Goal: Task Accomplishment & Management: Manage account settings

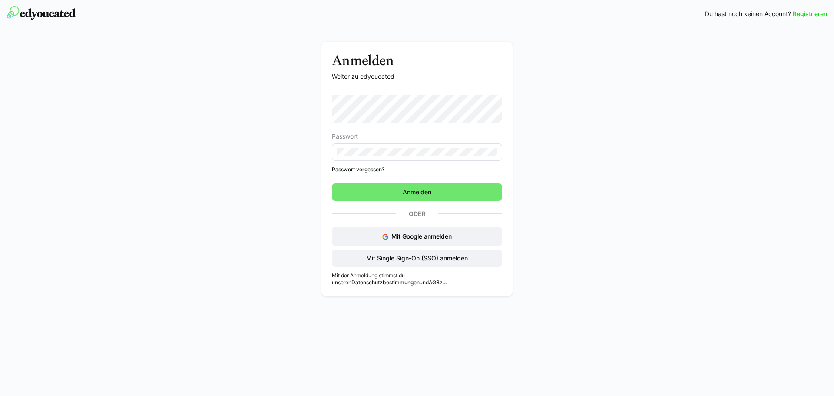
click at [377, 145] on eds-input at bounding box center [417, 151] width 170 height 17
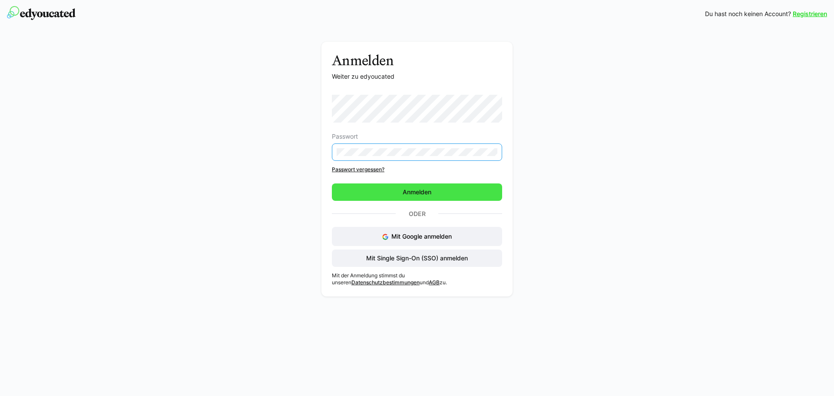
click at [399, 192] on span "Anmelden" at bounding box center [417, 191] width 170 height 17
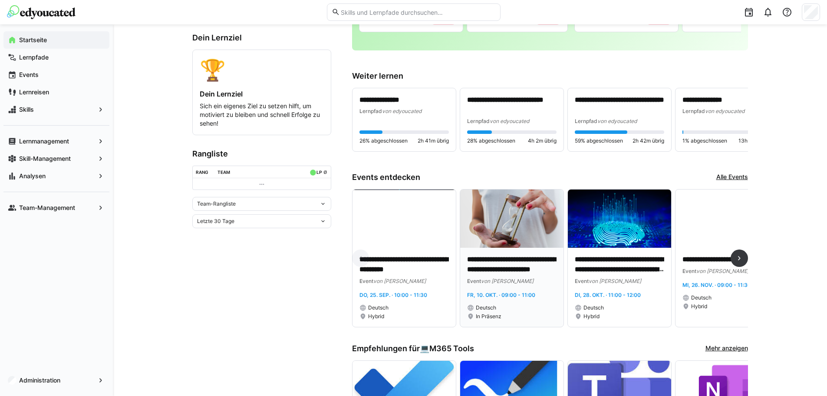
scroll to position [174, 0]
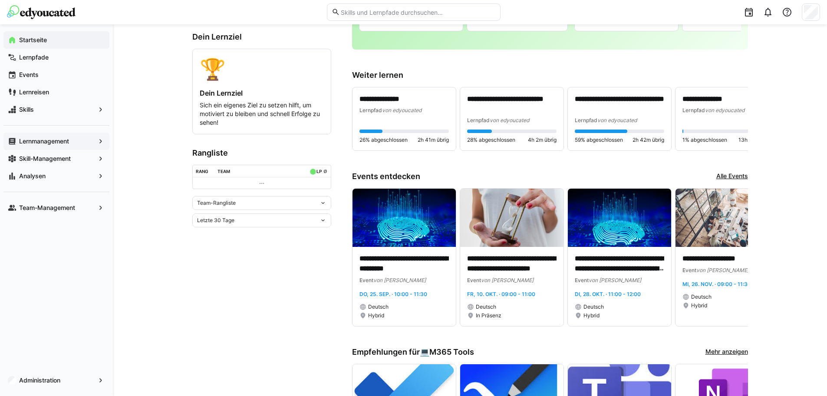
click at [0, 0] on app-navigation-label "Lernmanagement" at bounding box center [0, 0] width 0 height 0
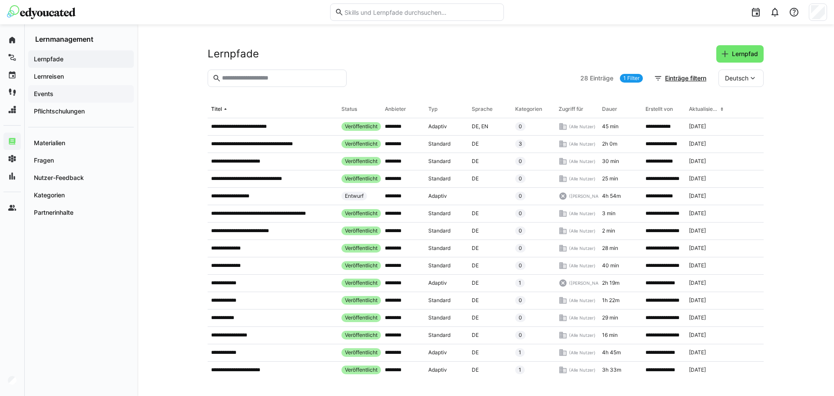
click at [66, 92] on span "Events" at bounding box center [81, 93] width 97 height 9
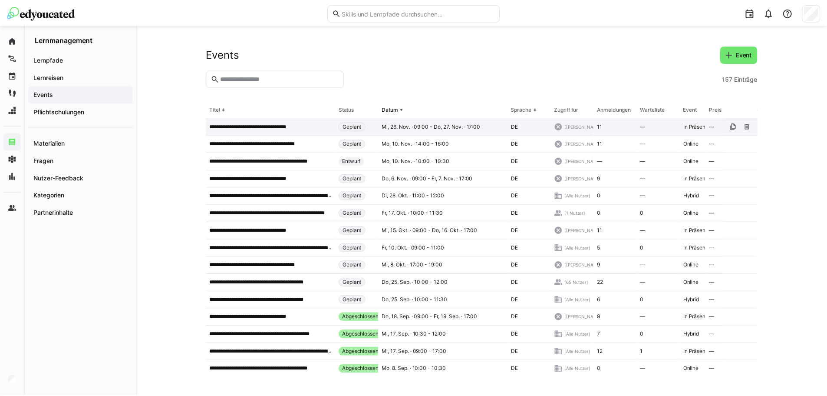
scroll to position [174, 0]
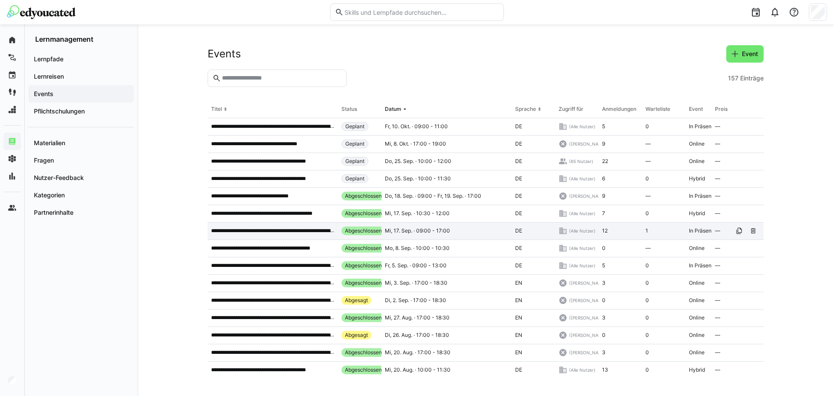
click at [290, 232] on p "**********" at bounding box center [272, 230] width 123 height 7
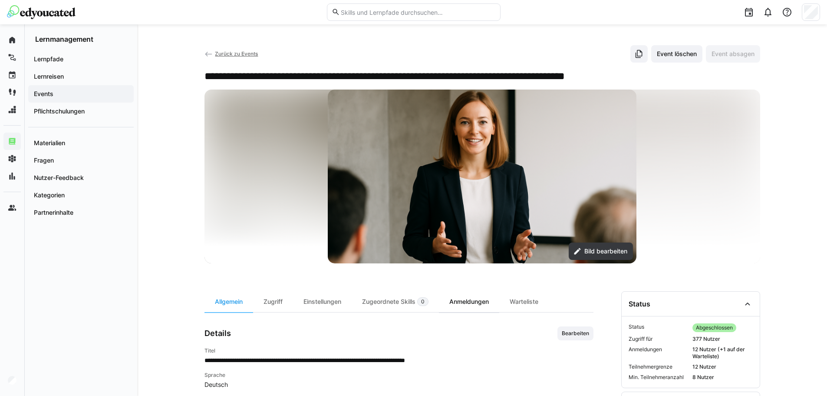
click at [476, 291] on div "Anmeldungen" at bounding box center [469, 301] width 60 height 21
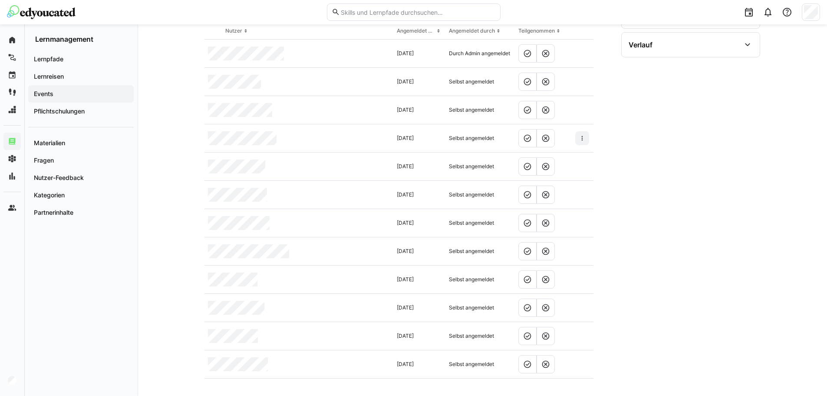
scroll to position [363, 0]
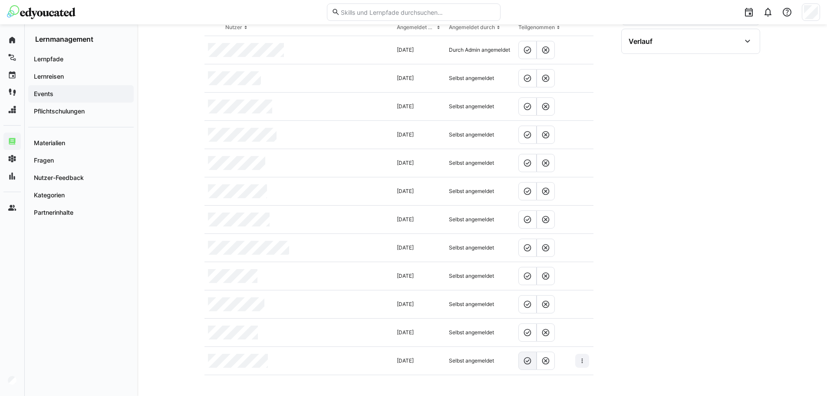
click at [525, 363] on eds-icon at bounding box center [527, 360] width 9 height 9
click at [523, 308] on eds-icon at bounding box center [527, 304] width 9 height 9
click at [548, 329] on eds-icon at bounding box center [545, 332] width 9 height 9
click at [531, 276] on eds-icon at bounding box center [527, 275] width 9 height 9
click at [524, 254] on eds-button-option at bounding box center [527, 247] width 18 height 18
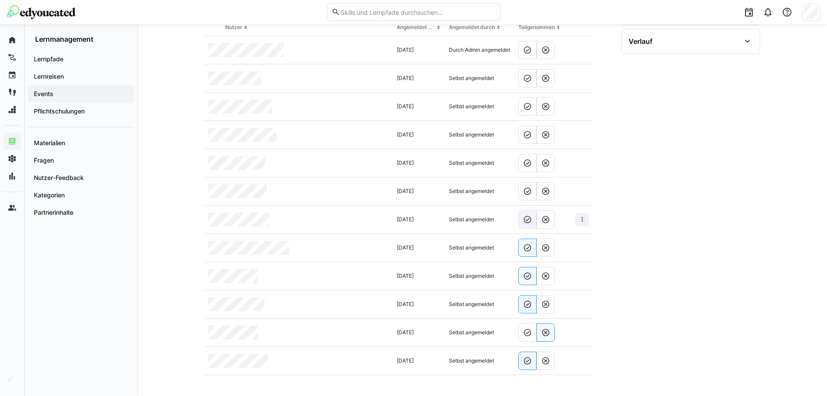
click at [530, 223] on eds-icon at bounding box center [527, 219] width 9 height 9
click at [527, 194] on eds-icon at bounding box center [527, 191] width 9 height 9
click at [530, 165] on eds-icon at bounding box center [527, 162] width 9 height 9
click at [528, 131] on eds-icon at bounding box center [527, 134] width 9 height 9
click at [528, 112] on eds-button-option at bounding box center [527, 106] width 18 height 18
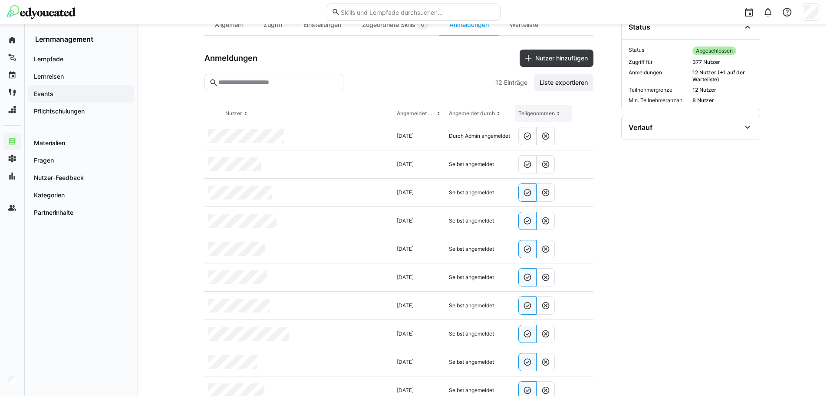
scroll to position [276, 0]
click at [524, 162] on eds-icon at bounding box center [527, 165] width 9 height 9
click at [524, 141] on eds-icon at bounding box center [527, 136] width 9 height 9
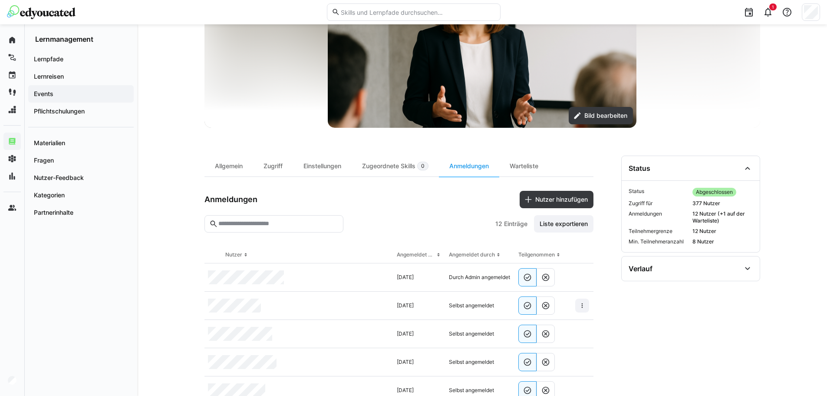
scroll to position [59, 0]
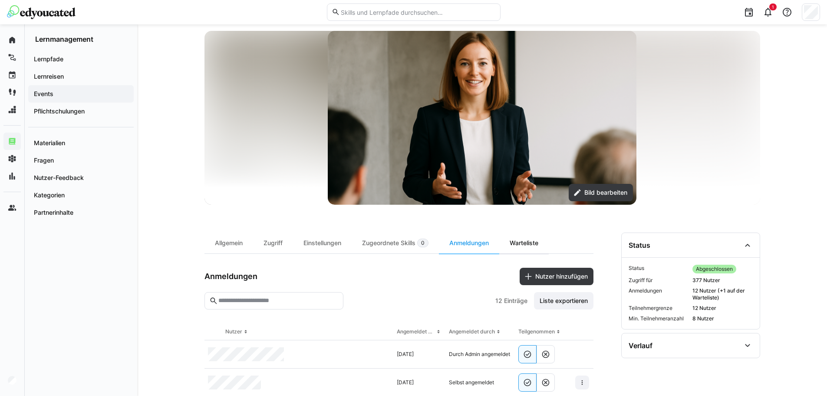
click at [530, 243] on div "Warteliste" at bounding box center [523, 242] width 49 height 21
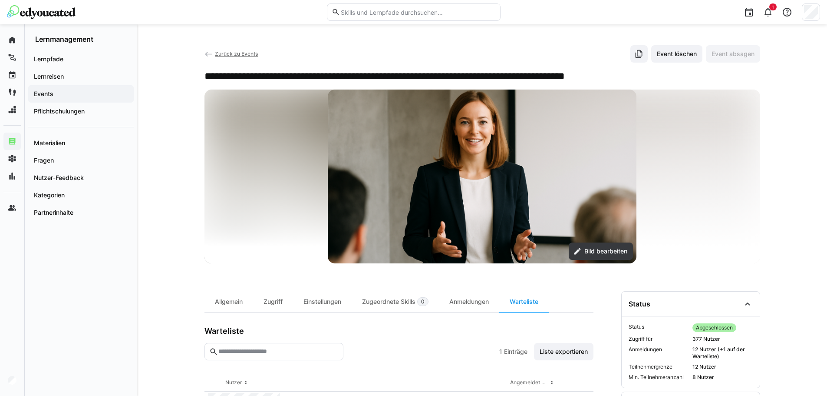
click at [214, 53] on link "Zurück zu Events" at bounding box center [232, 53] width 54 height 7
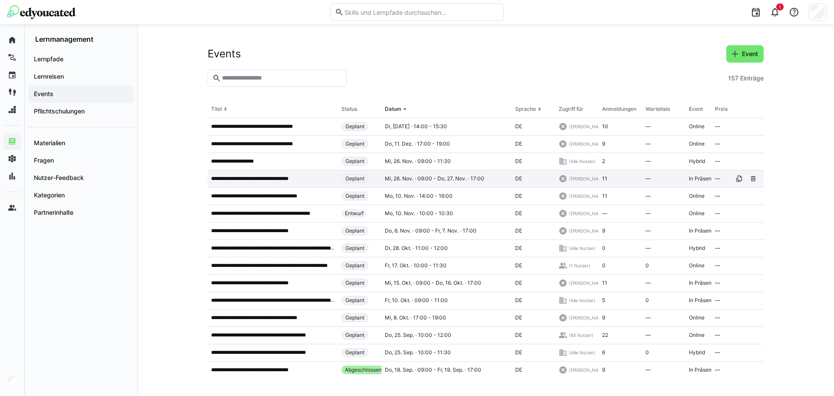
click at [281, 180] on p "**********" at bounding box center [258, 178] width 95 height 7
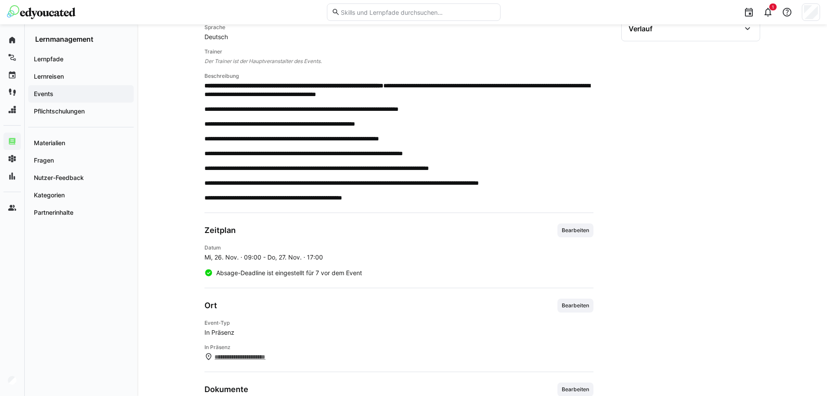
scroll to position [130, 0]
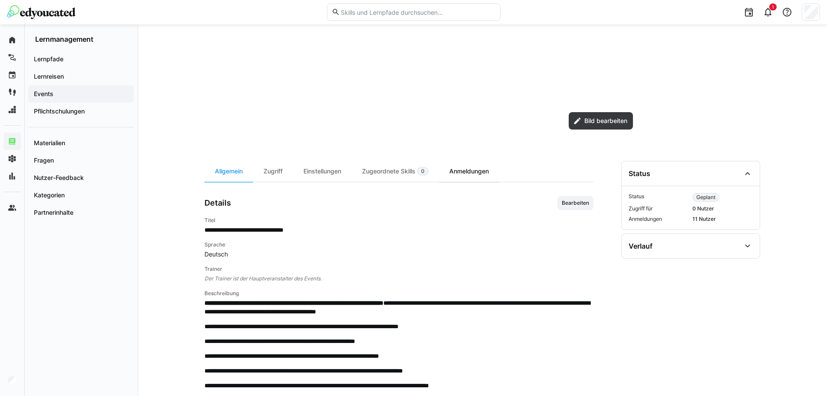
click at [497, 165] on div "Anmeldungen" at bounding box center [469, 171] width 60 height 21
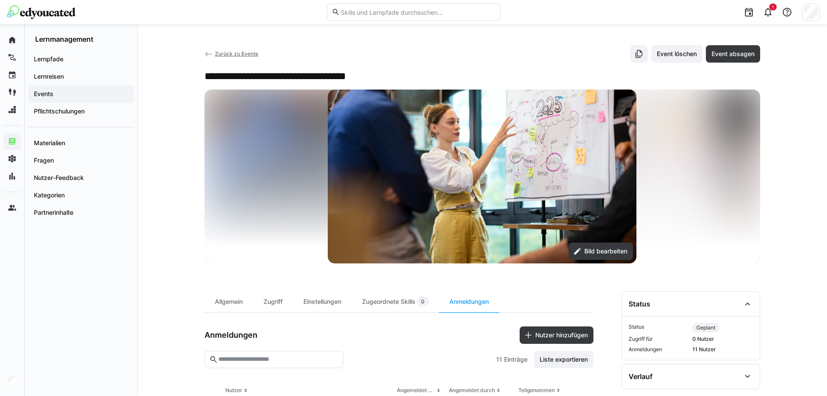
click at [206, 56] on eds-icon at bounding box center [209, 54] width 9 height 9
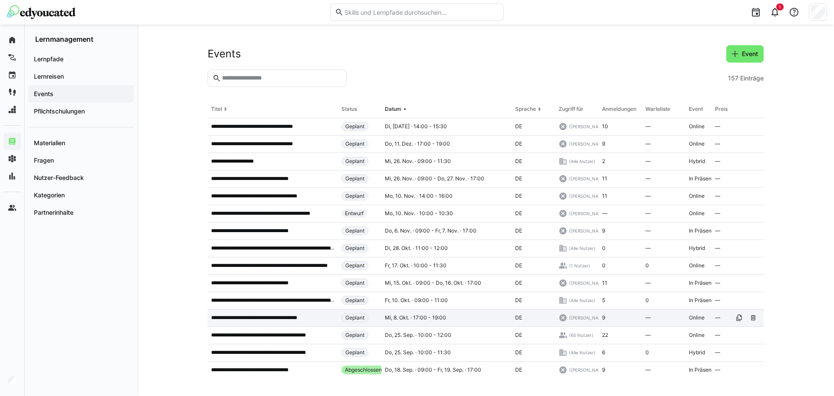
click at [257, 317] on p "**********" at bounding box center [262, 317] width 102 height 7
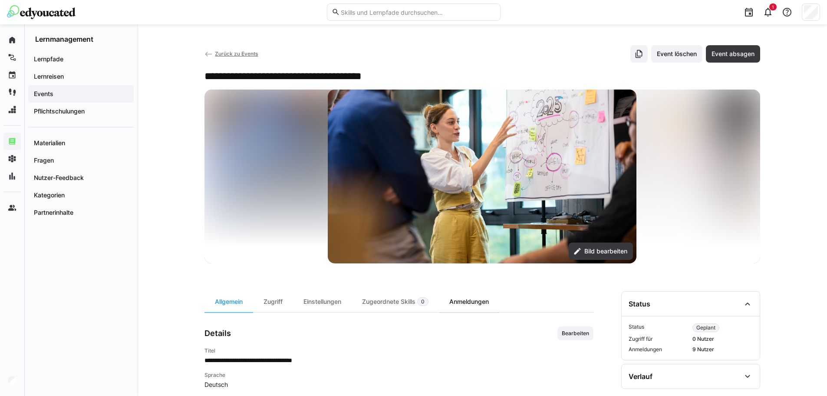
click at [455, 302] on div "Anmeldungen" at bounding box center [469, 301] width 60 height 21
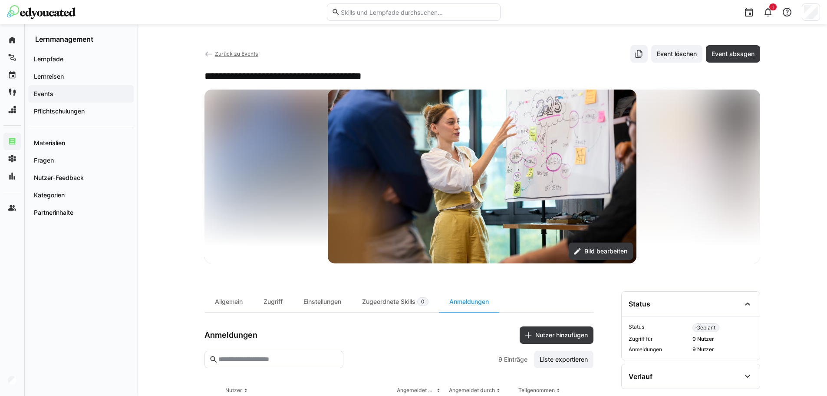
click at [208, 57] on eds-icon at bounding box center [209, 54] width 9 height 9
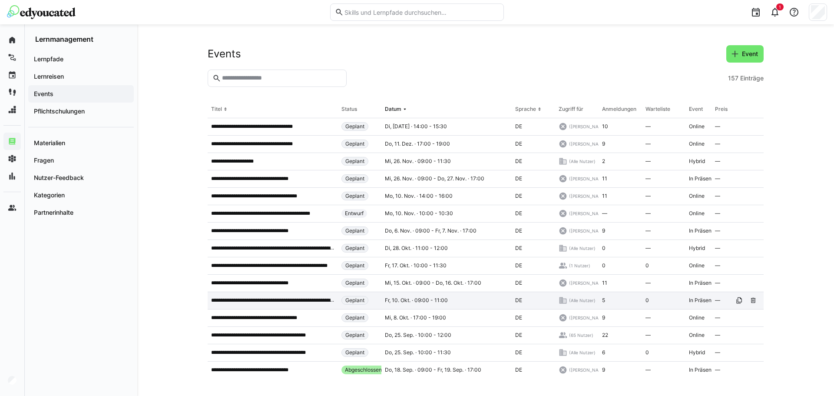
click at [236, 304] on div "**********" at bounding box center [273, 300] width 130 height 17
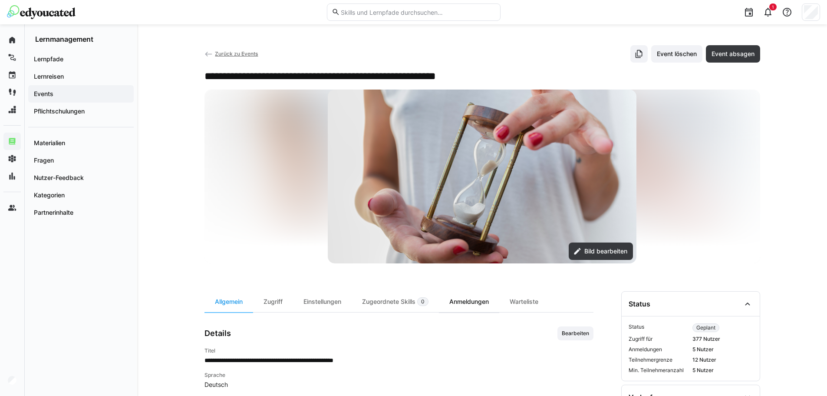
click at [459, 293] on div "Anmeldungen" at bounding box center [469, 301] width 60 height 21
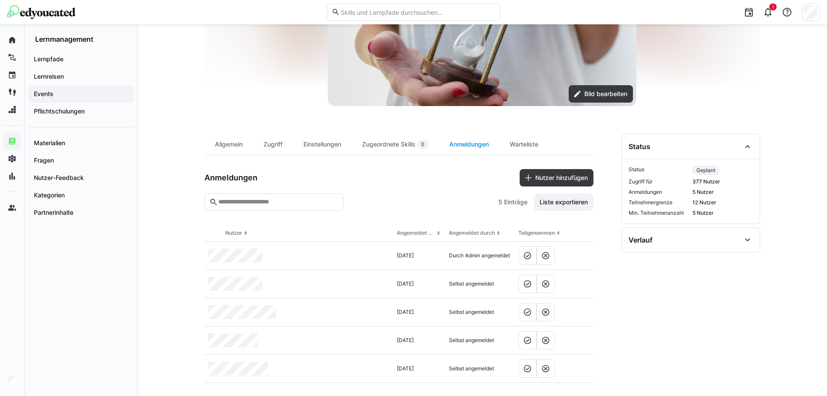
scroll to position [165, 0]
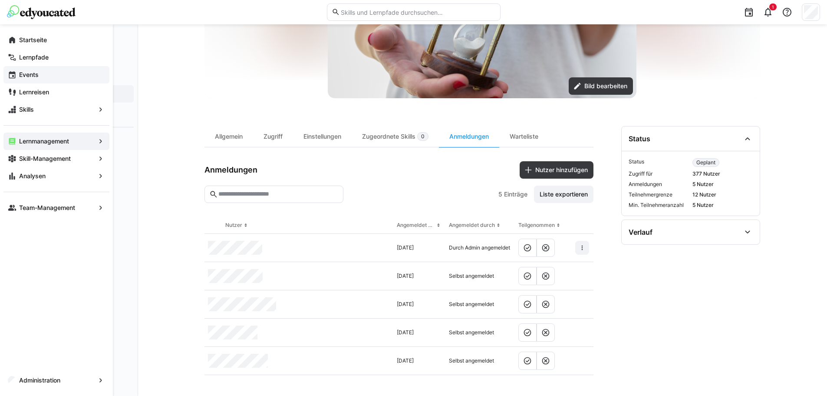
click at [48, 76] on span "Events" at bounding box center [61, 74] width 87 height 9
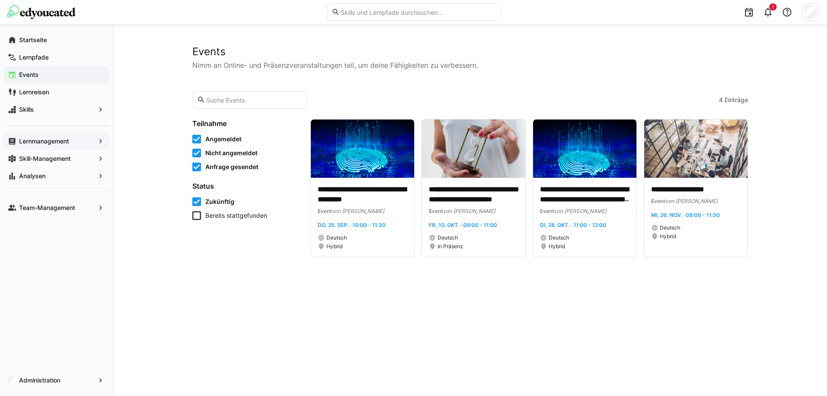
click at [75, 138] on span "Lernmanagement" at bounding box center [56, 141] width 77 height 9
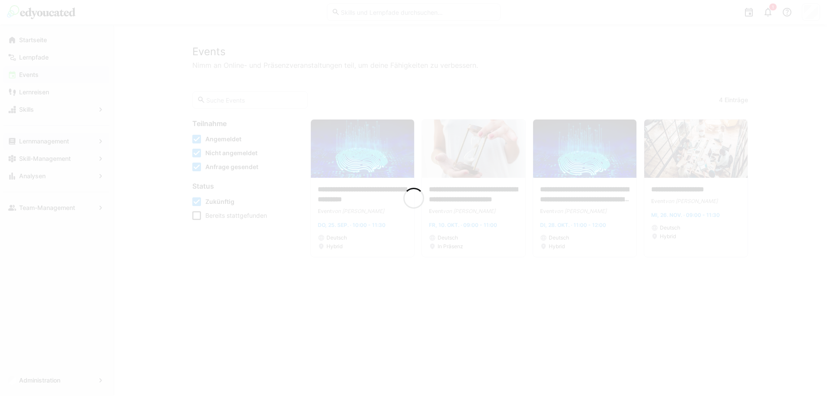
click at [75, 140] on div at bounding box center [413, 198] width 827 height 396
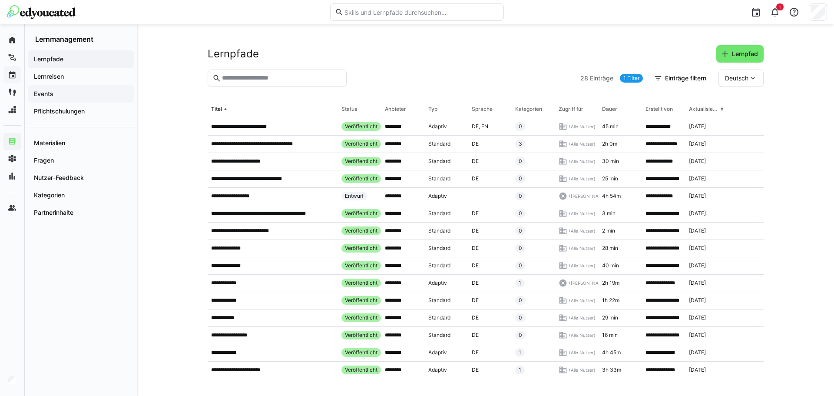
click at [0, 0] on app-navigation-label "Events" at bounding box center [0, 0] width 0 height 0
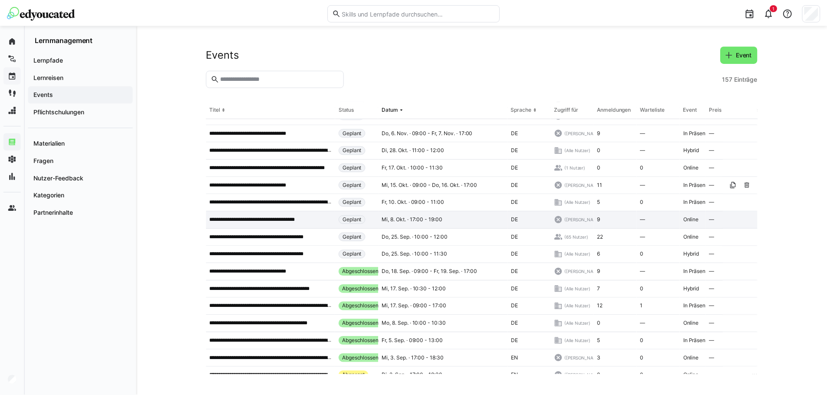
scroll to position [130, 0]
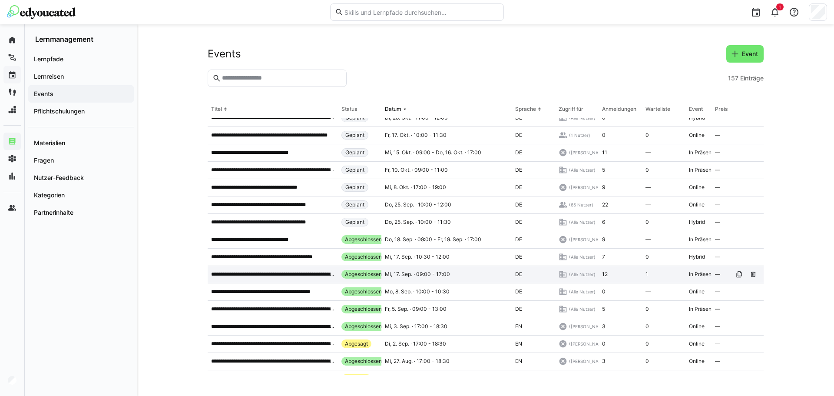
click at [300, 273] on p "**********" at bounding box center [272, 274] width 123 height 7
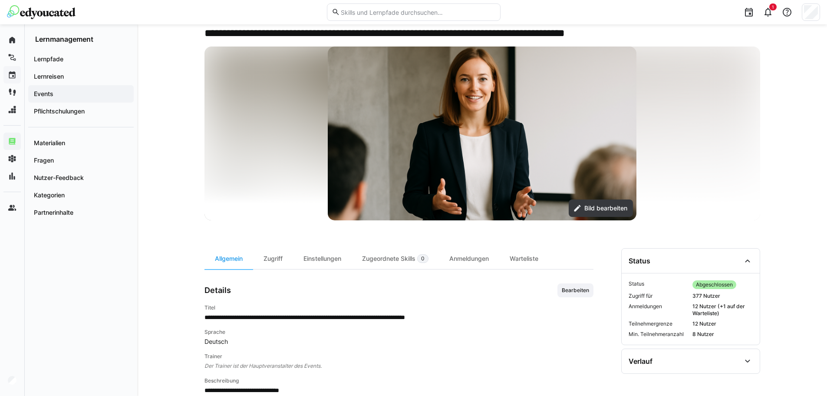
scroll to position [174, 0]
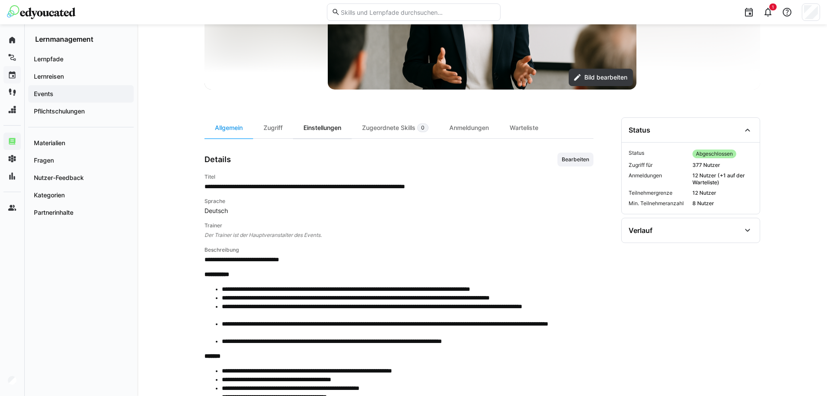
click at [335, 129] on div "Einstellungen" at bounding box center [322, 127] width 59 height 21
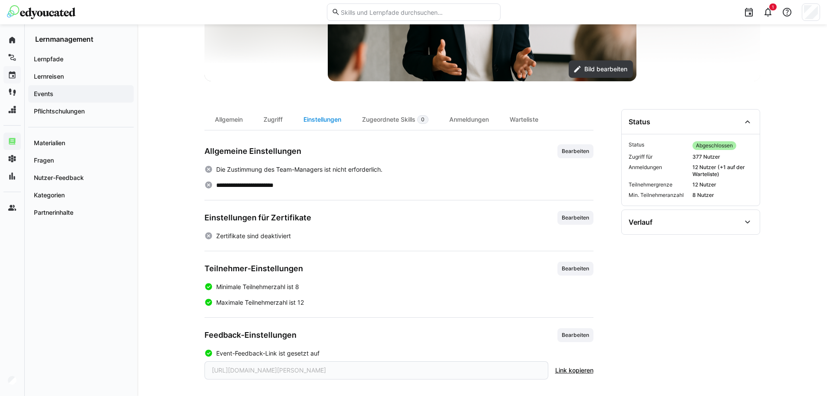
scroll to position [190, 0]
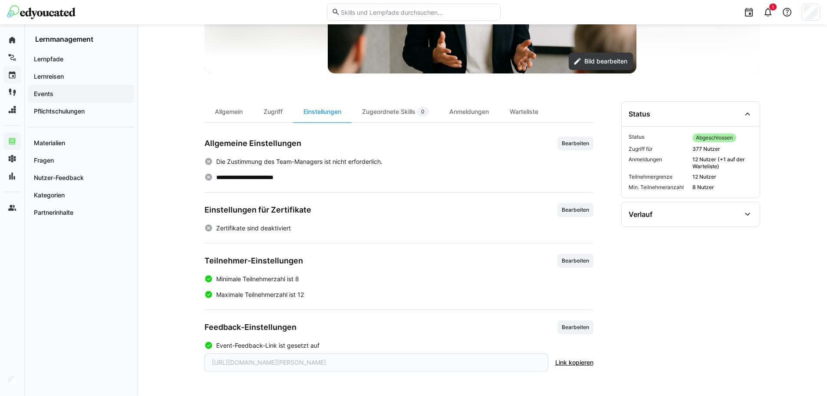
click at [486, 364] on div "[URL][DOMAIN_NAME][PERSON_NAME]" at bounding box center [377, 362] width 344 height 18
click at [580, 324] on span "Bearbeiten" at bounding box center [575, 326] width 29 height 7
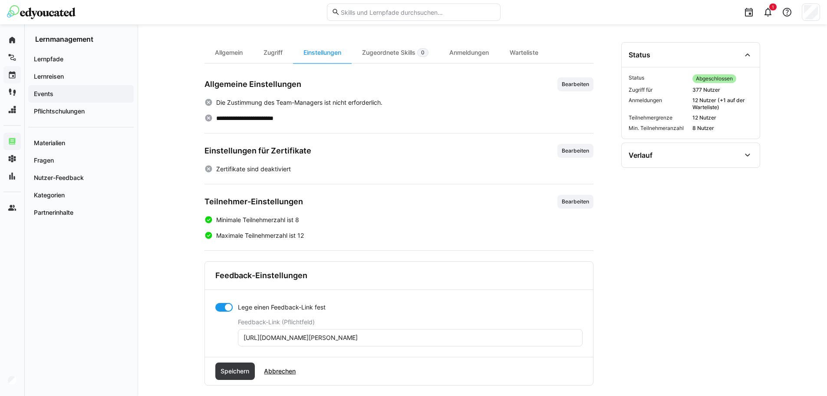
scroll to position [259, 0]
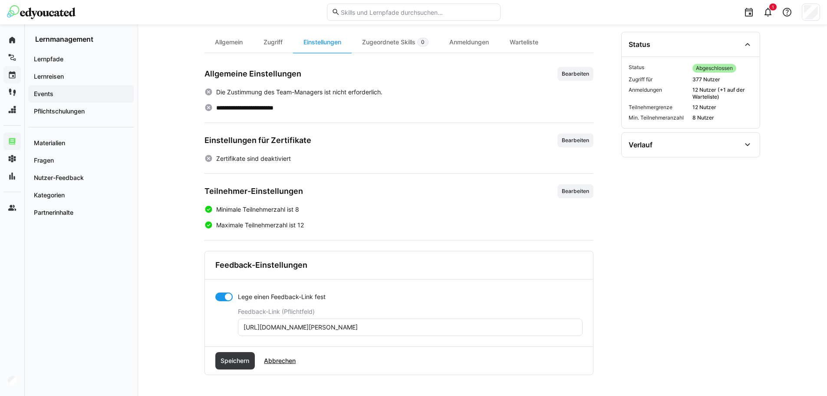
click at [452, 326] on input "[URL][DOMAIN_NAME][PERSON_NAME]" at bounding box center [410, 327] width 335 height 8
paste input "[URL][DOMAIN_NAME]"
type input "[URL][DOMAIN_NAME]"
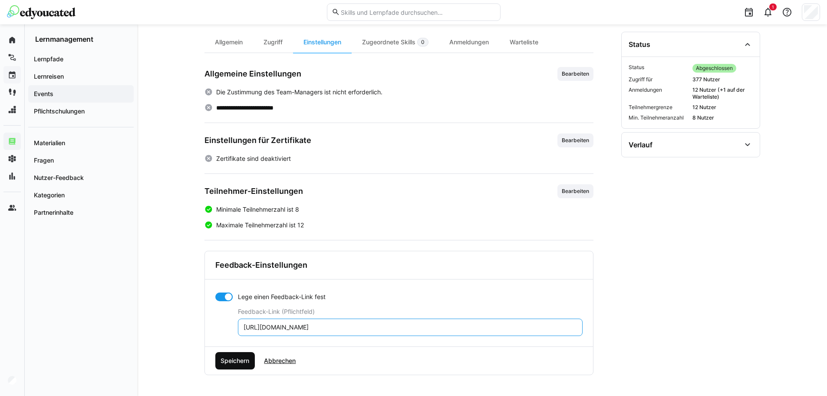
click at [241, 354] on span "Speichern" at bounding box center [235, 360] width 40 height 17
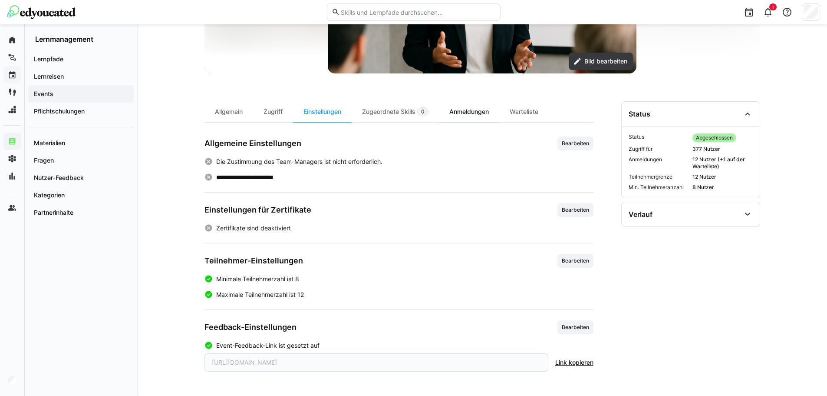
click at [478, 109] on div "Anmeldungen" at bounding box center [469, 111] width 60 height 21
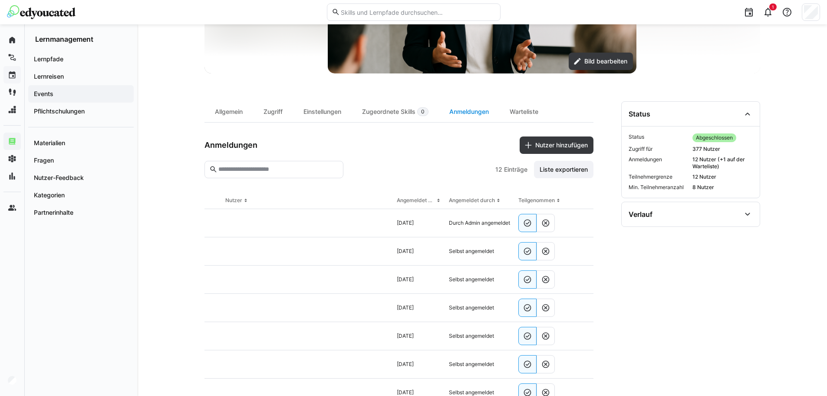
scroll to position [259, 0]
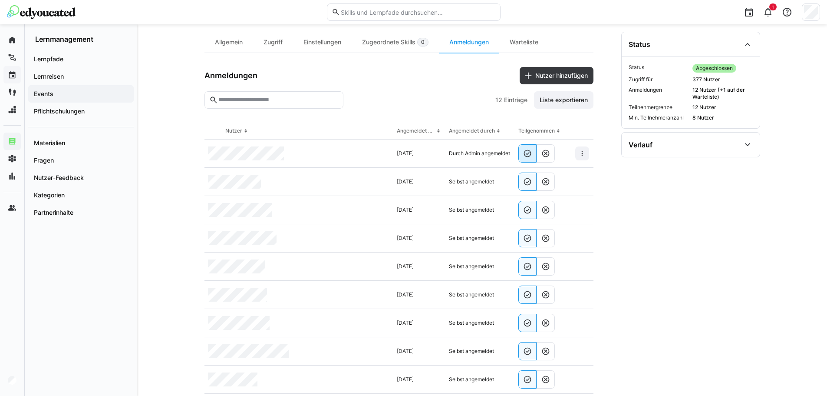
click at [528, 150] on eds-icon at bounding box center [527, 153] width 9 height 9
click at [582, 152] on eds-icon at bounding box center [582, 153] width 7 height 7
click at [616, 178] on div "**********" at bounding box center [483, 255] width 556 height 446
click at [524, 182] on eds-icon at bounding box center [527, 181] width 9 height 9
click at [524, 151] on eds-icon at bounding box center [527, 153] width 9 height 9
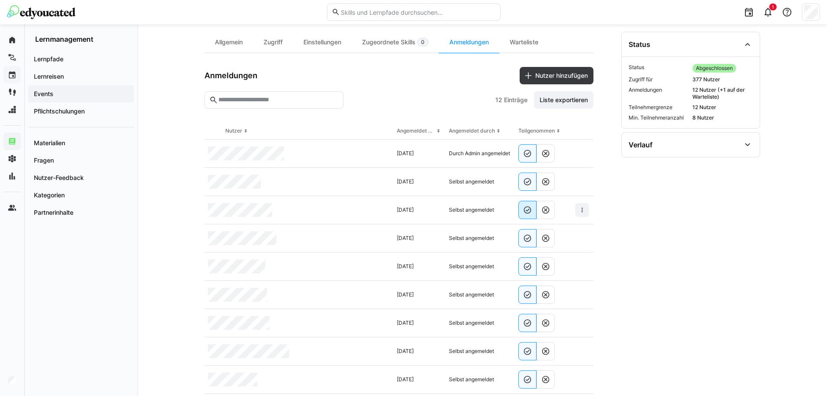
click at [531, 210] on eds-icon at bounding box center [527, 209] width 9 height 9
click at [527, 254] on div at bounding box center [543, 266] width 57 height 28
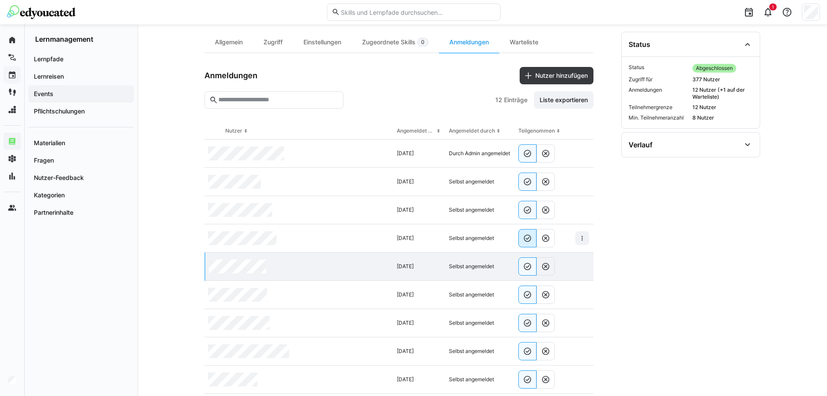
click at [530, 237] on eds-icon at bounding box center [527, 238] width 9 height 9
click at [531, 276] on div at bounding box center [543, 266] width 57 height 28
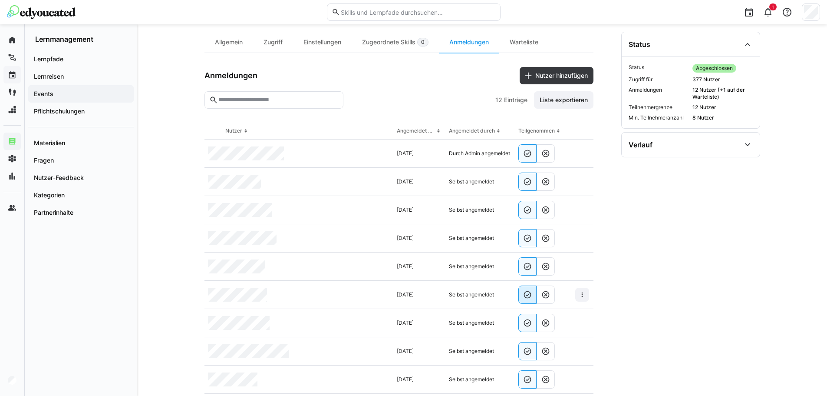
click at [531, 288] on eds-button-option at bounding box center [527, 294] width 18 height 18
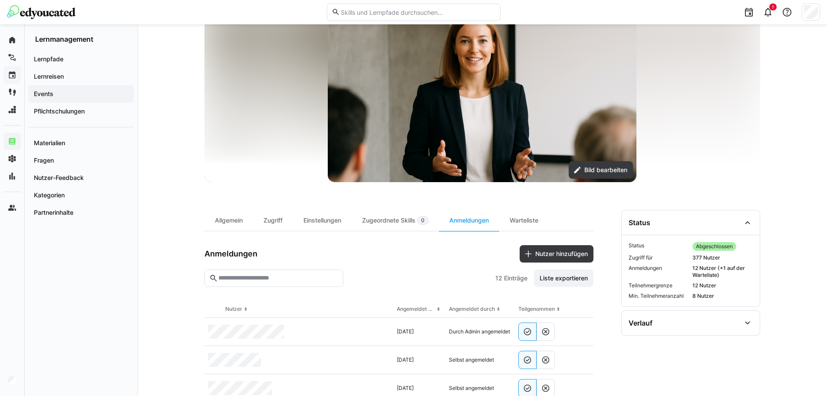
scroll to position [0, 0]
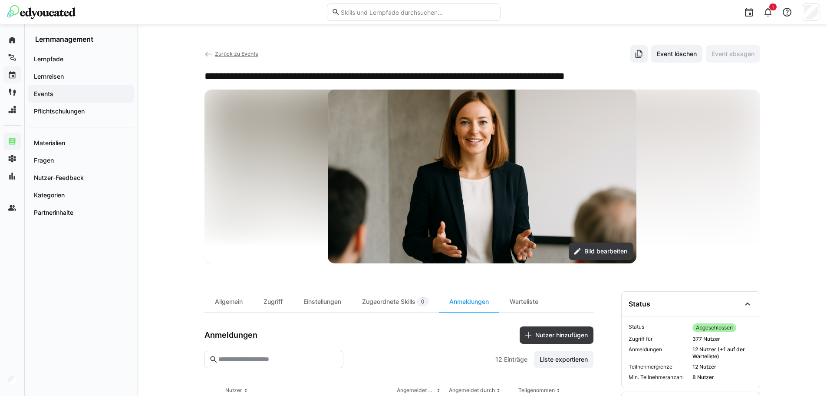
click at [221, 53] on span "Zurück zu Events" at bounding box center [236, 53] width 43 height 7
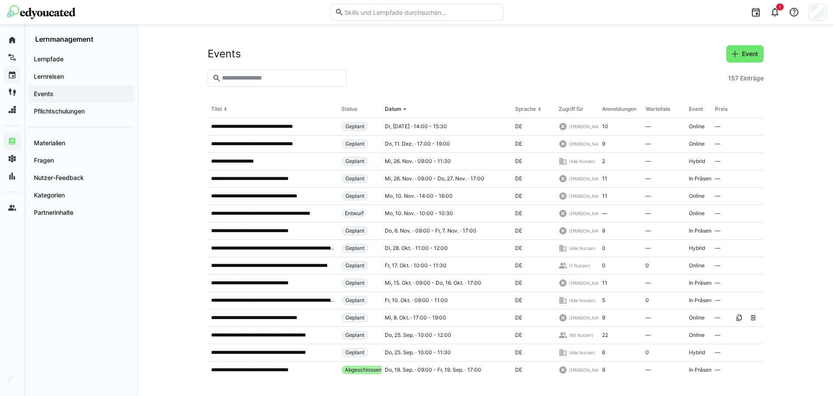
click at [84, 260] on div "Lernpfade Lernreisen Events Pflichtschulungen Materialien Fragen Nutzer-Feedbac…" at bounding box center [81, 219] width 112 height 352
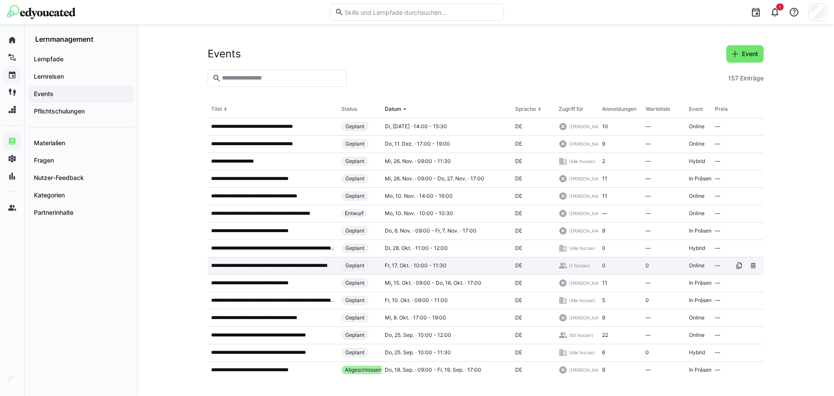
click at [256, 266] on p "**********" at bounding box center [272, 265] width 123 height 7
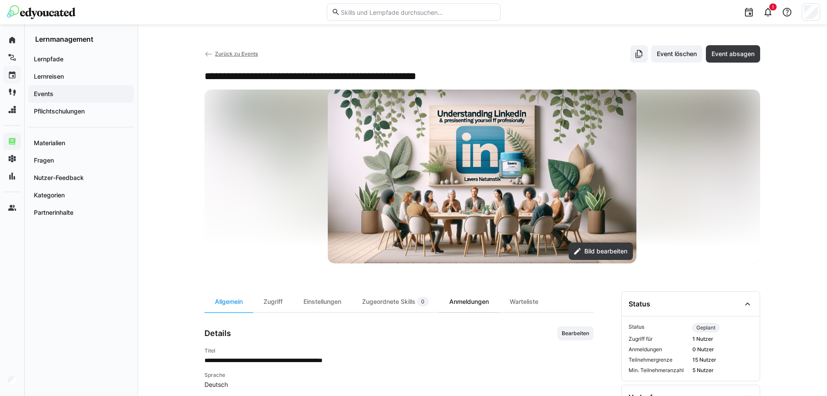
click at [480, 302] on div "Anmeldungen" at bounding box center [469, 301] width 60 height 21
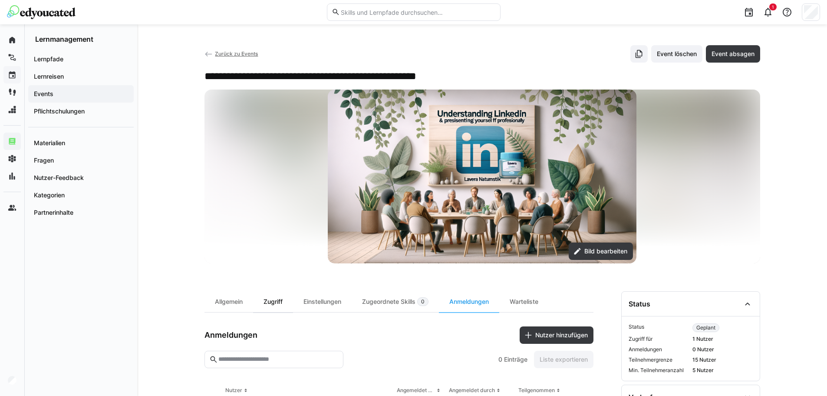
click at [281, 299] on div "Zugriff" at bounding box center [273, 301] width 40 height 21
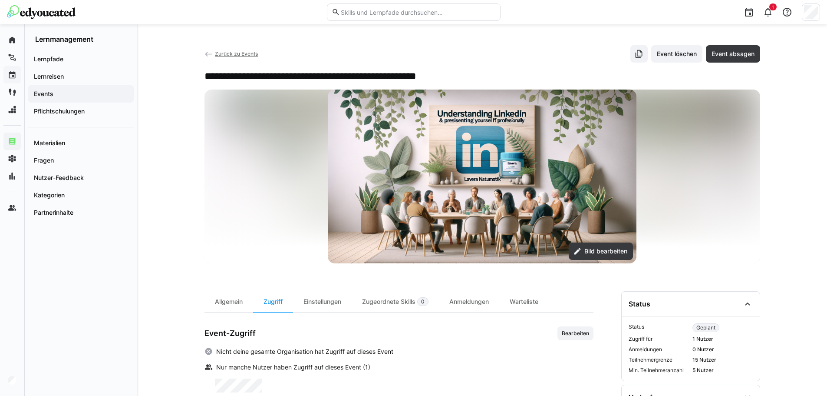
click at [218, 50] on span "Zurück zu Events" at bounding box center [236, 53] width 43 height 7
